Goal: Information Seeking & Learning: Check status

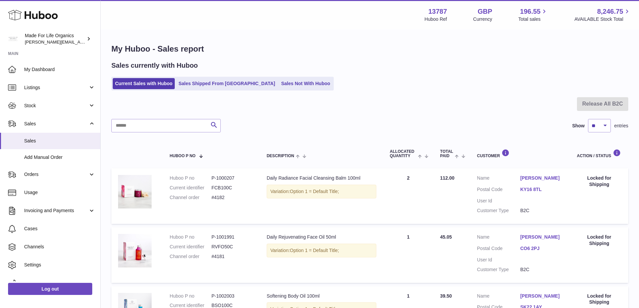
click at [34, 108] on span "Stock" at bounding box center [56, 106] width 64 height 6
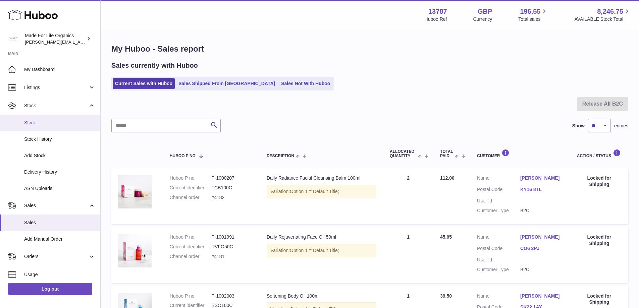
click at [28, 126] on link "Stock" at bounding box center [50, 123] width 100 height 16
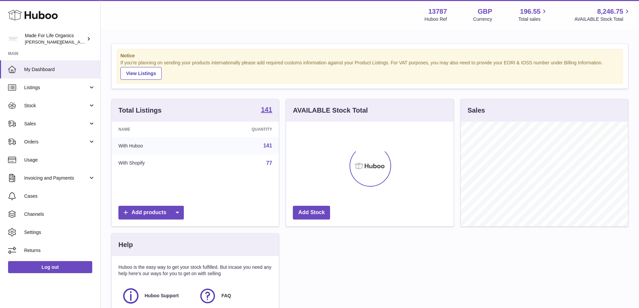
scroll to position [105, 167]
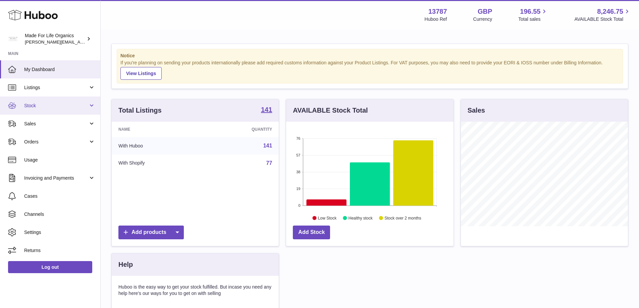
click at [43, 104] on span "Stock" at bounding box center [56, 106] width 64 height 6
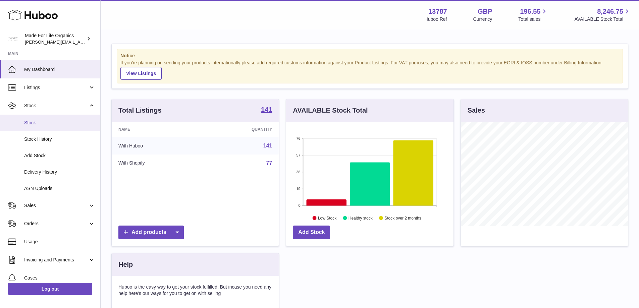
click at [42, 122] on span "Stock" at bounding box center [59, 123] width 71 height 6
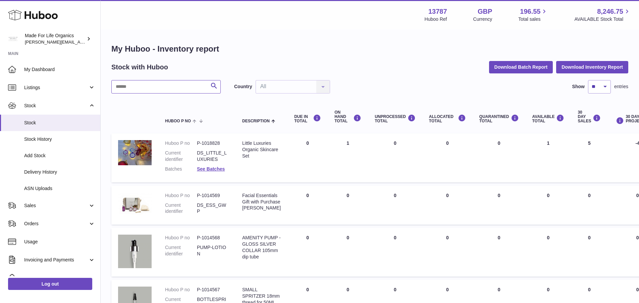
click at [141, 87] on input "text" at bounding box center [165, 86] width 109 height 13
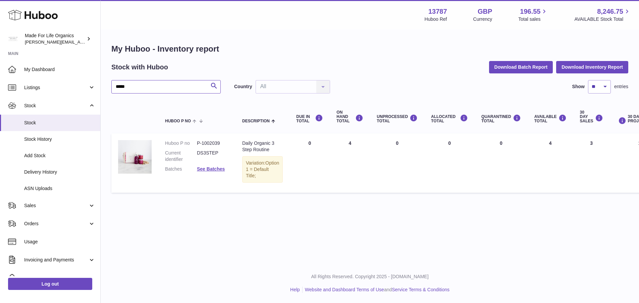
drag, startPoint x: 138, startPoint y: 88, endPoint x: 102, endPoint y: 88, distance: 35.9
click at [102, 88] on div "My Huboo - Inventory report Stock with Huboo Download Batch Report Download Inv…" at bounding box center [370, 119] width 538 height 179
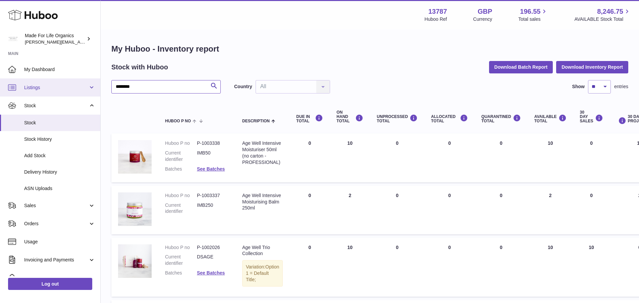
drag, startPoint x: 160, startPoint y: 86, endPoint x: 93, endPoint y: 87, distance: 66.4
click at [93, 87] on div "Huboo Made For Life Organics geoff.winwood@madeforlifeorganics.com Main My Dash…" at bounding box center [319, 245] width 639 height 491
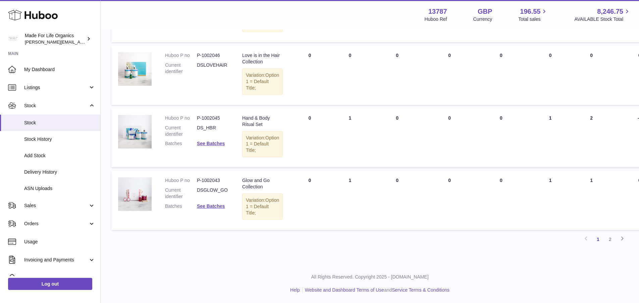
scroll to position [546, 0]
type input "**"
click at [611, 239] on link "2" at bounding box center [610, 239] width 12 height 12
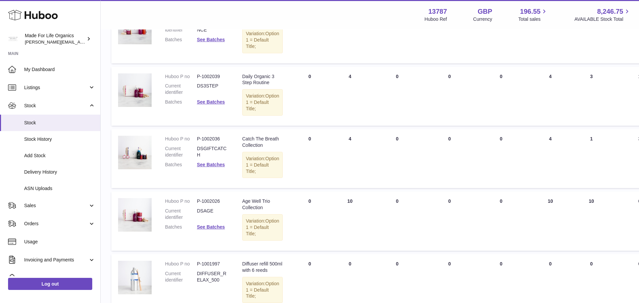
scroll to position [265, 0]
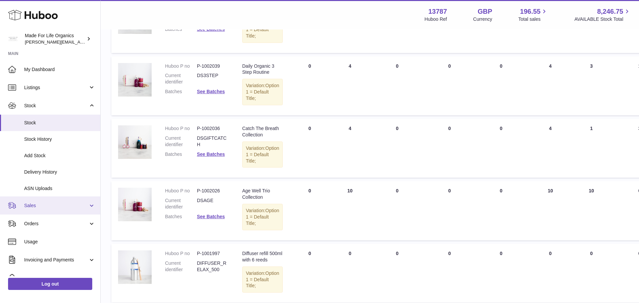
click at [36, 208] on span "Sales" at bounding box center [56, 205] width 64 height 6
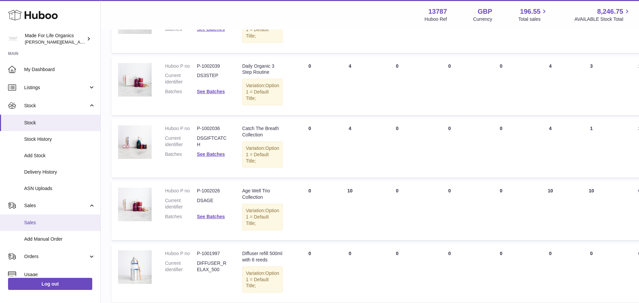
click at [29, 228] on link "Sales" at bounding box center [50, 223] width 100 height 16
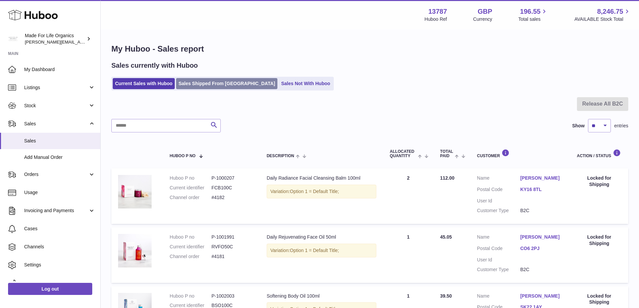
click at [208, 84] on link "Sales Shipped From [GEOGRAPHIC_DATA]" at bounding box center [226, 83] width 101 height 11
